Goal: Browse casually

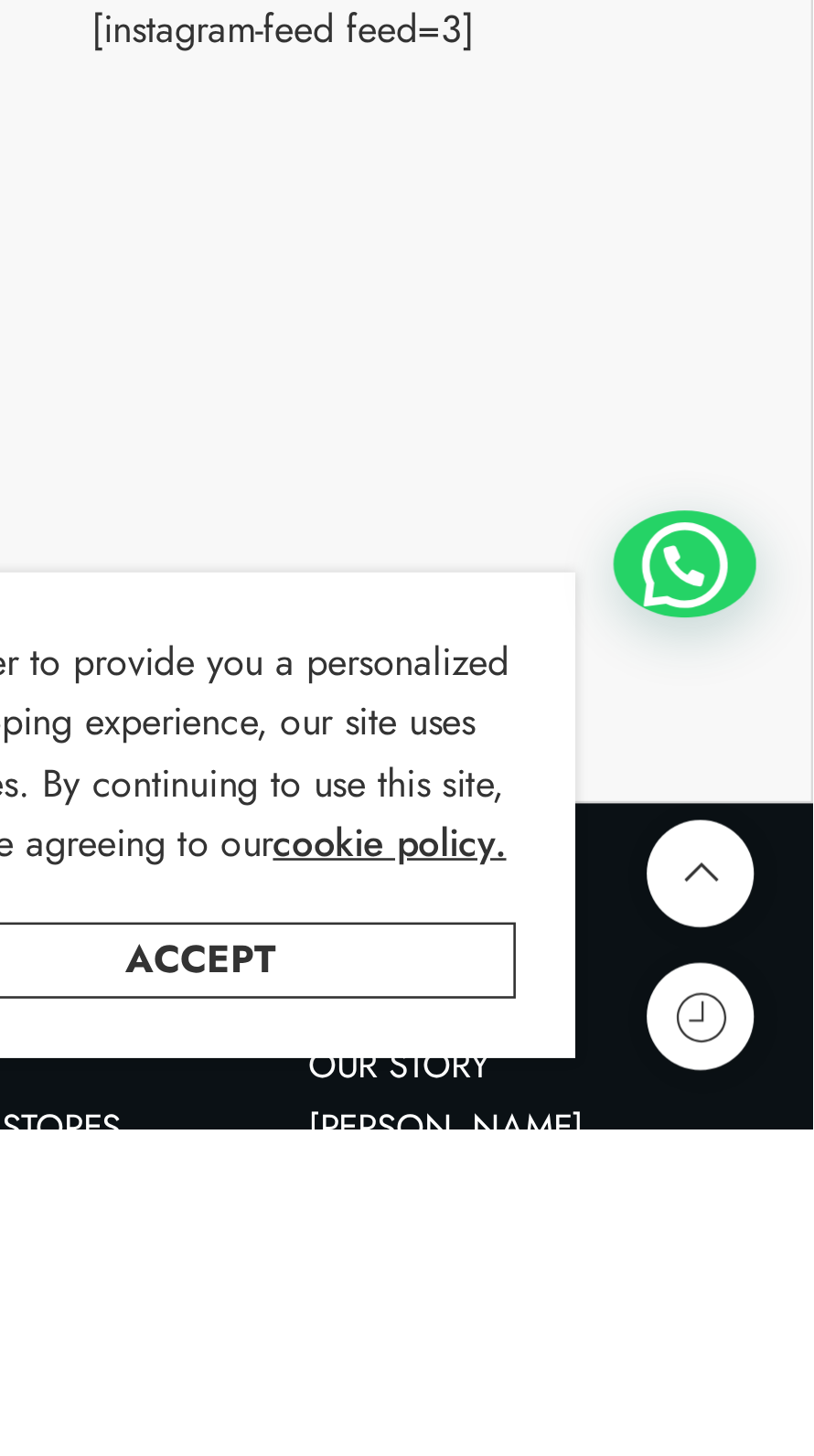
scroll to position [8955, 0]
click at [780, 1425] on icon at bounding box center [770, 1413] width 24 height 24
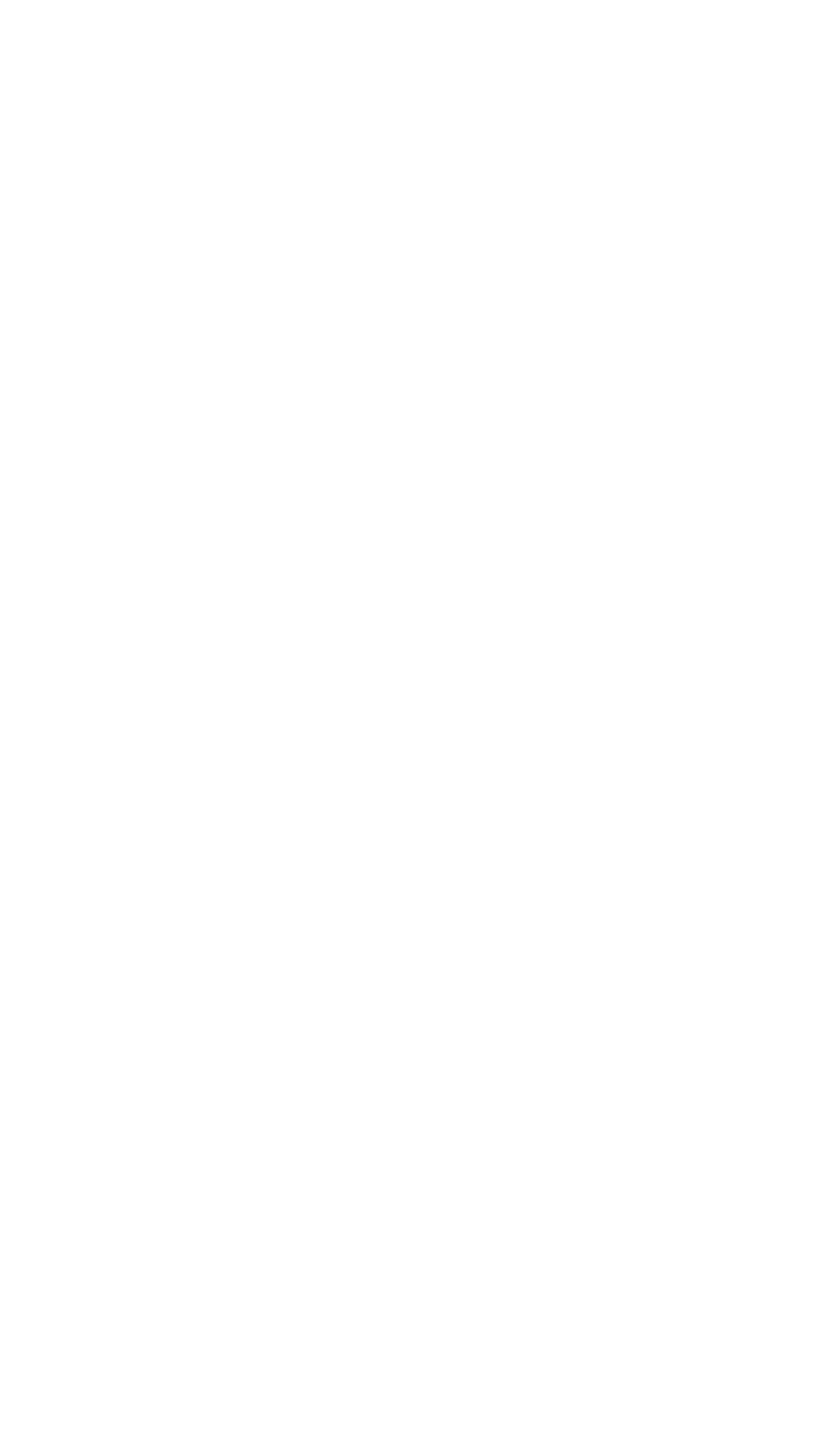
click at [769, 1455] on div at bounding box center [407, 728] width 814 height 1456
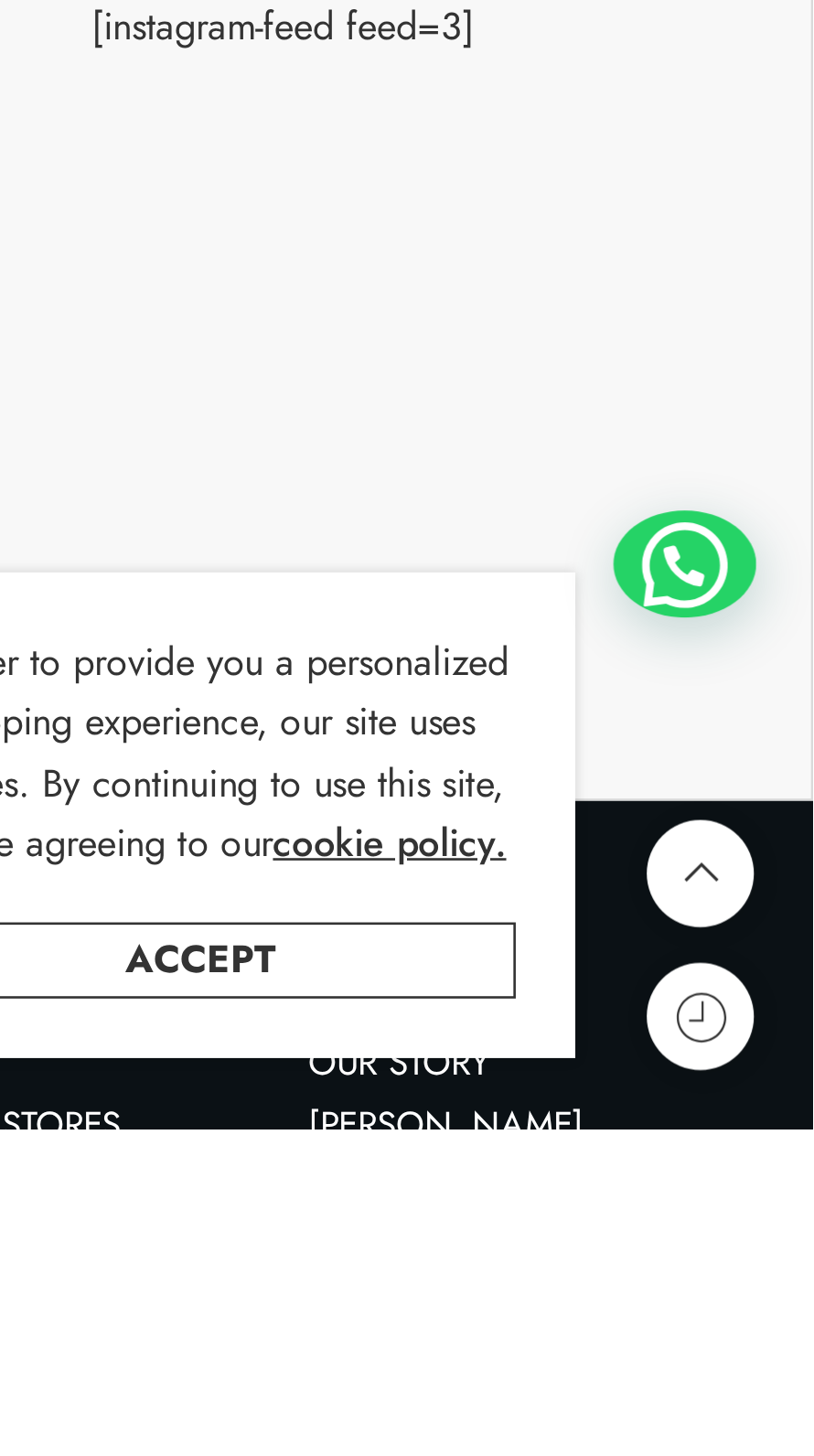
click at [751, 1259] on div at bounding box center [764, 1239] width 54 height 42
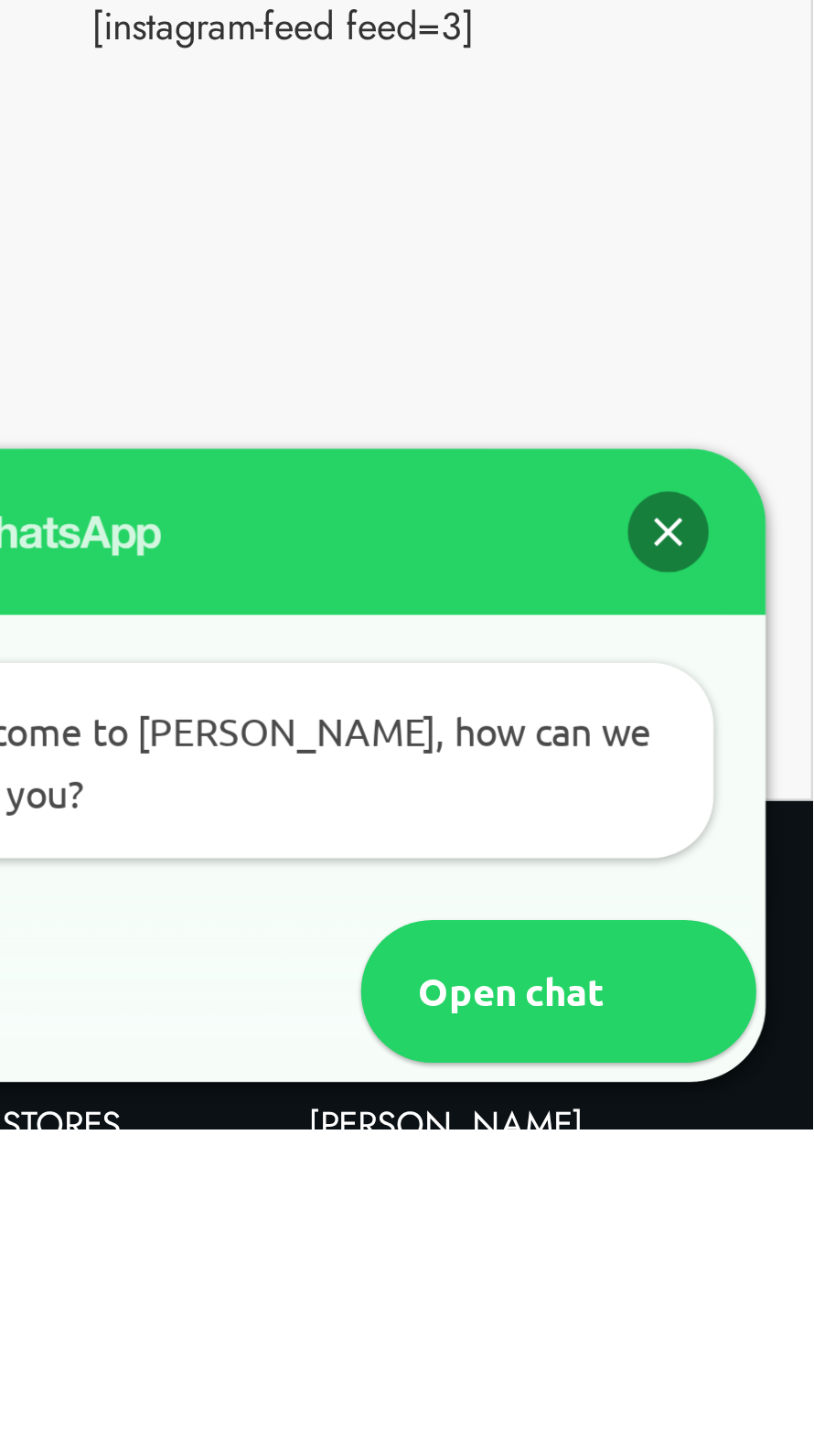
click at [746, 1258] on div "WhatsApp" at bounding box center [613, 1227] width 366 height 64
click at [746, 1242] on div "Close" at bounding box center [758, 1226] width 31 height 31
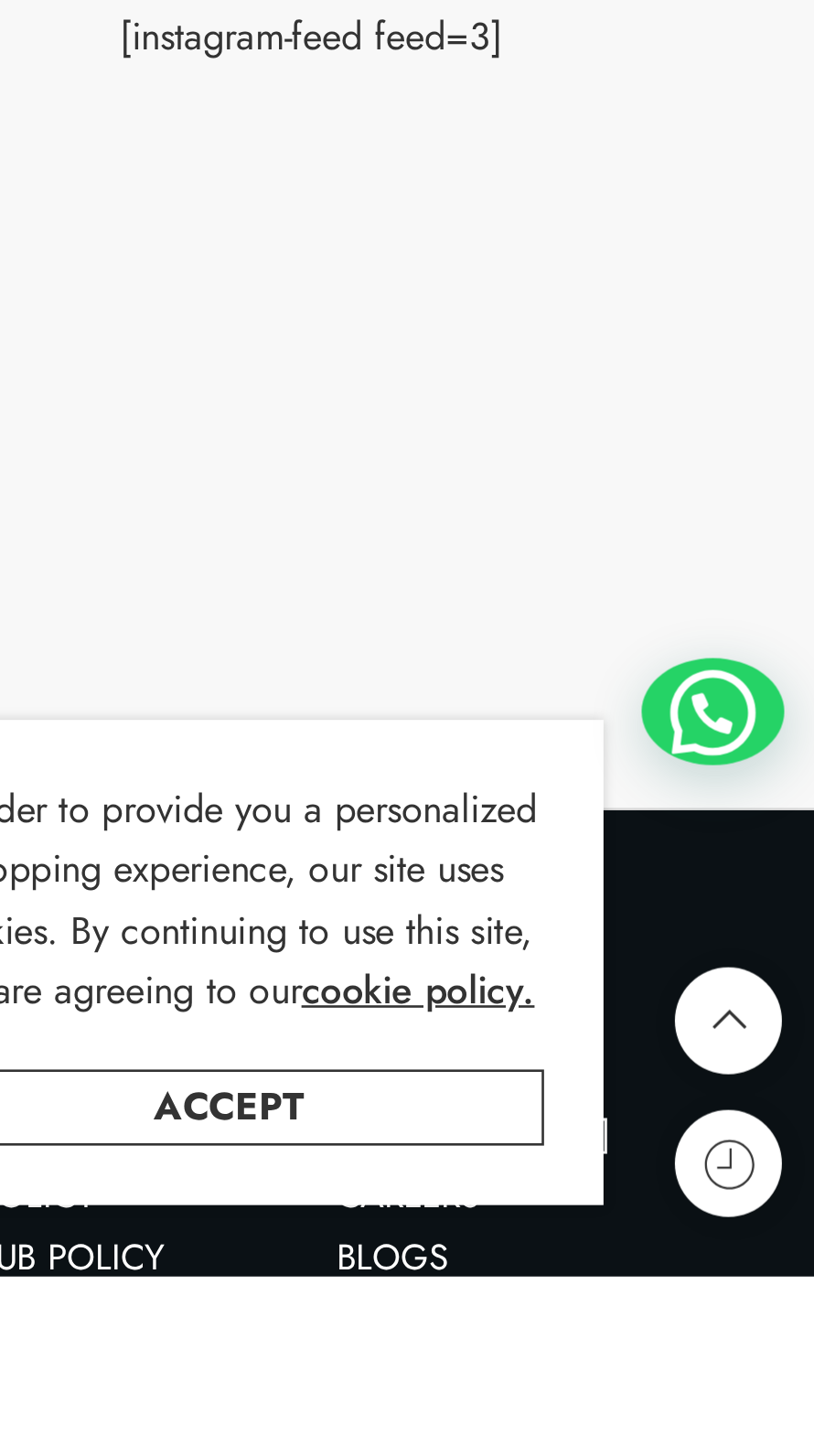
scroll to position [9084, 0]
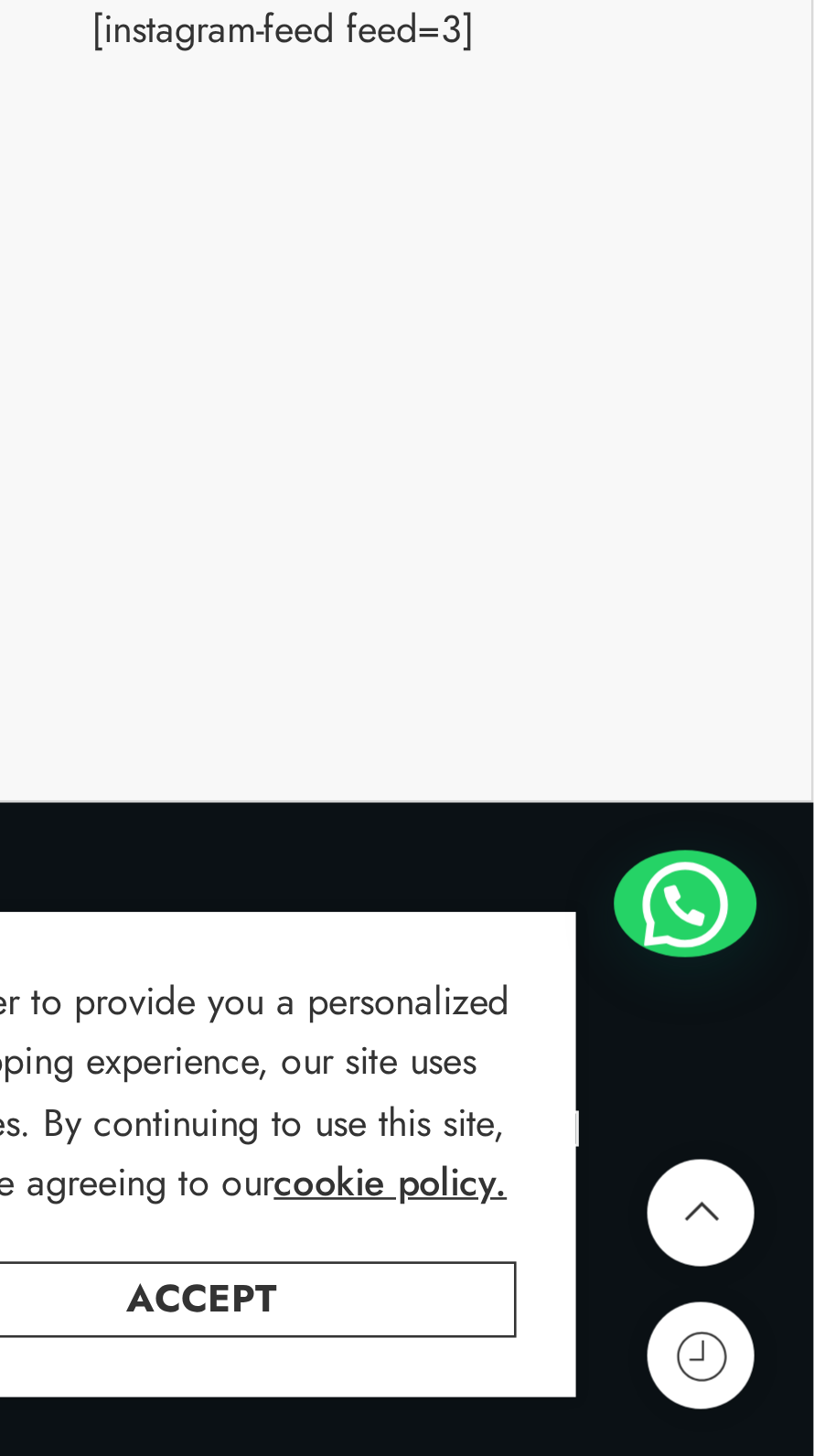
click at [772, 1254] on div at bounding box center [764, 1239] width 54 height 42
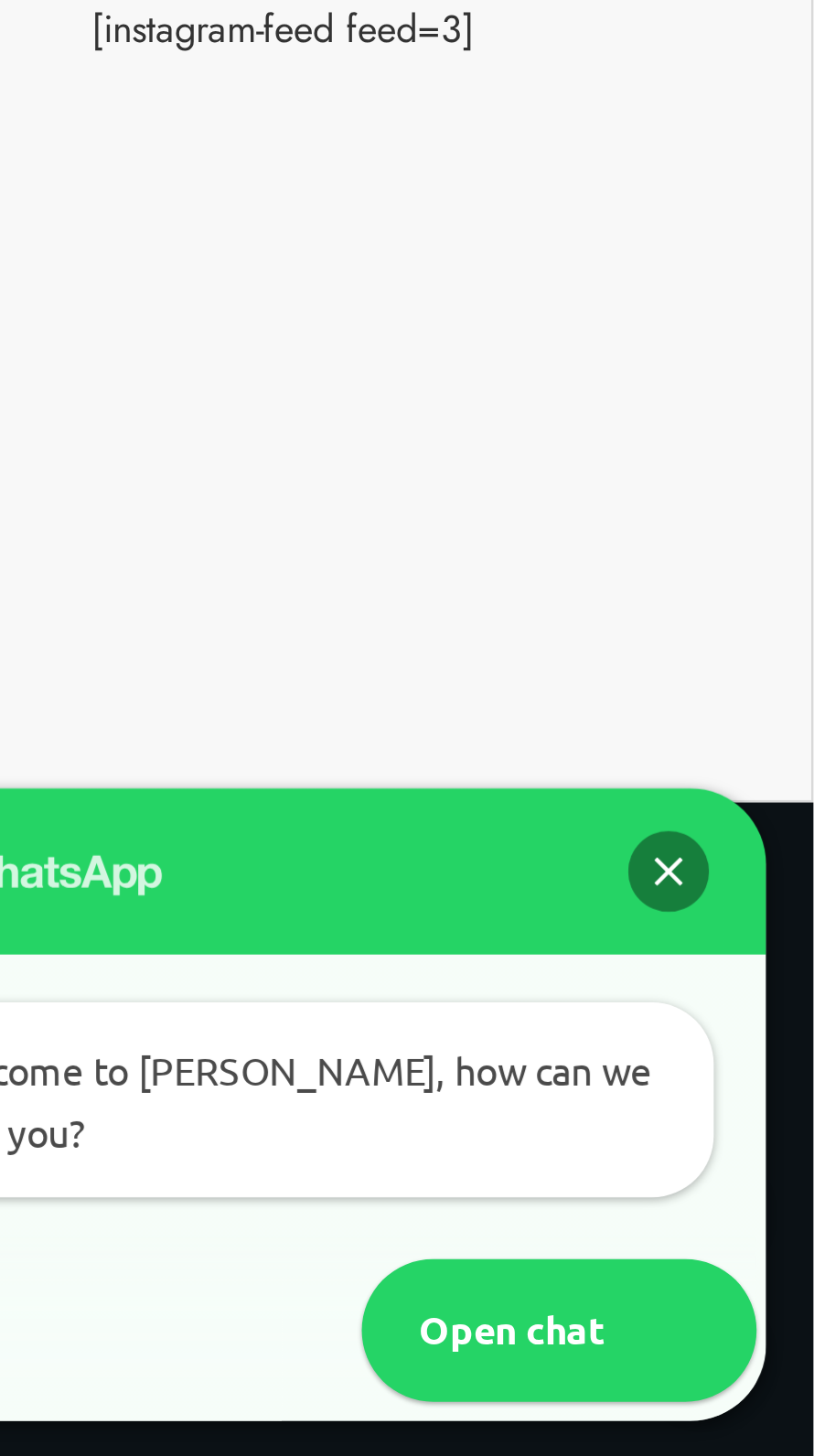
click at [758, 1242] on div "Close" at bounding box center [758, 1226] width 31 height 31
click at [0, 0] on div at bounding box center [0, 0] width 0 height 0
click at [747, 1242] on div "Close" at bounding box center [758, 1226] width 31 height 31
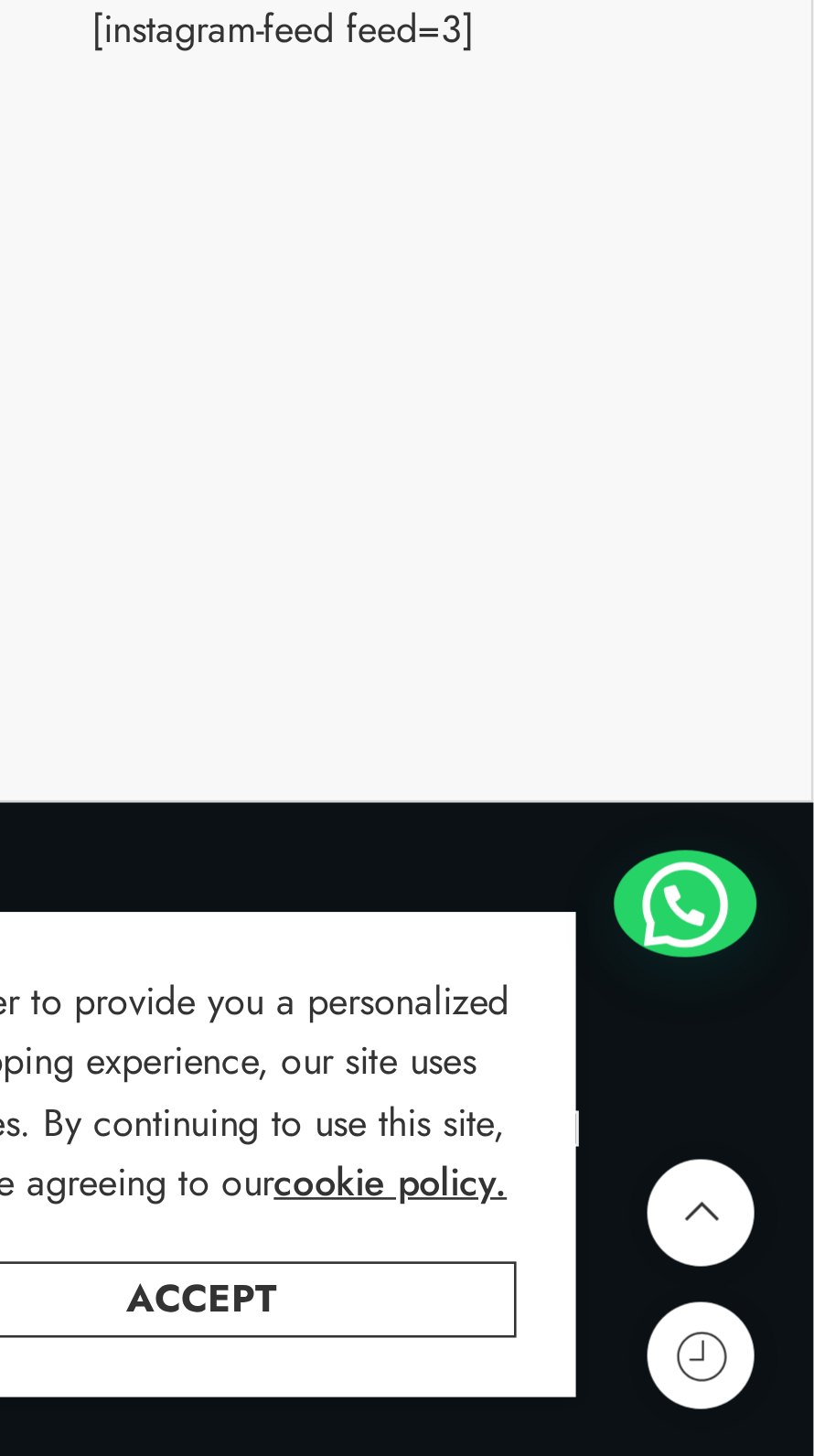
click at [753, 1245] on div at bounding box center [764, 1239] width 54 height 42
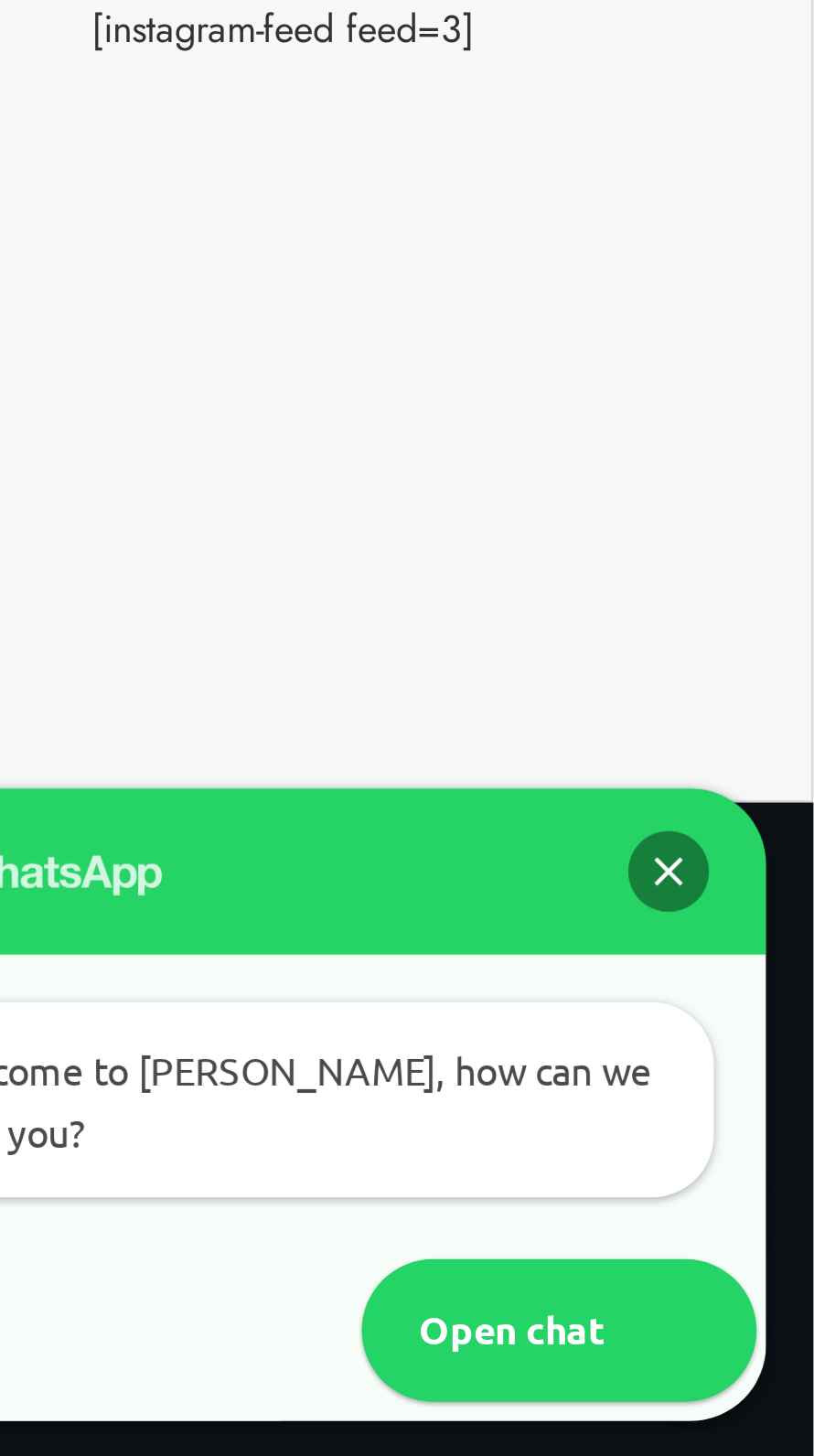
click at [610, 1119] on section "Please leave this field empty THE PELLINI NEWSLETTER Subscribe to our exclusive…" at bounding box center [407, 903] width 814 height 593
